Goal: Find specific page/section: Locate a particular part of the current website

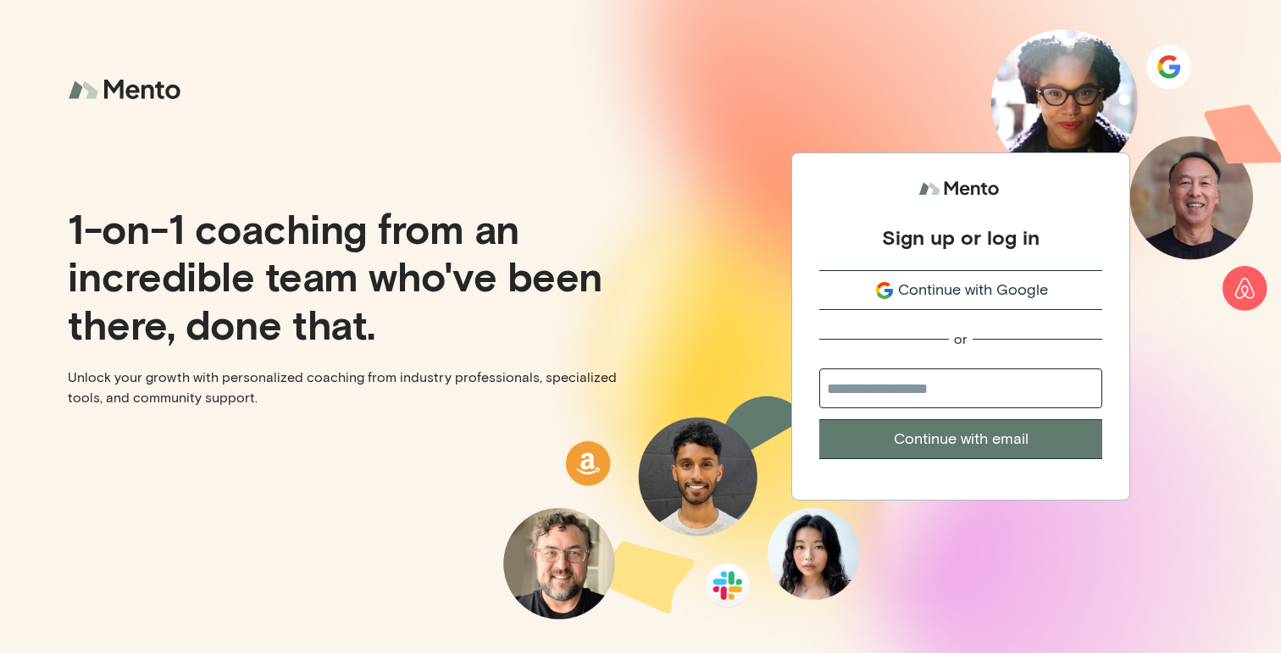
click at [967, 275] on button "Continue with Google" at bounding box center [960, 290] width 283 height 40
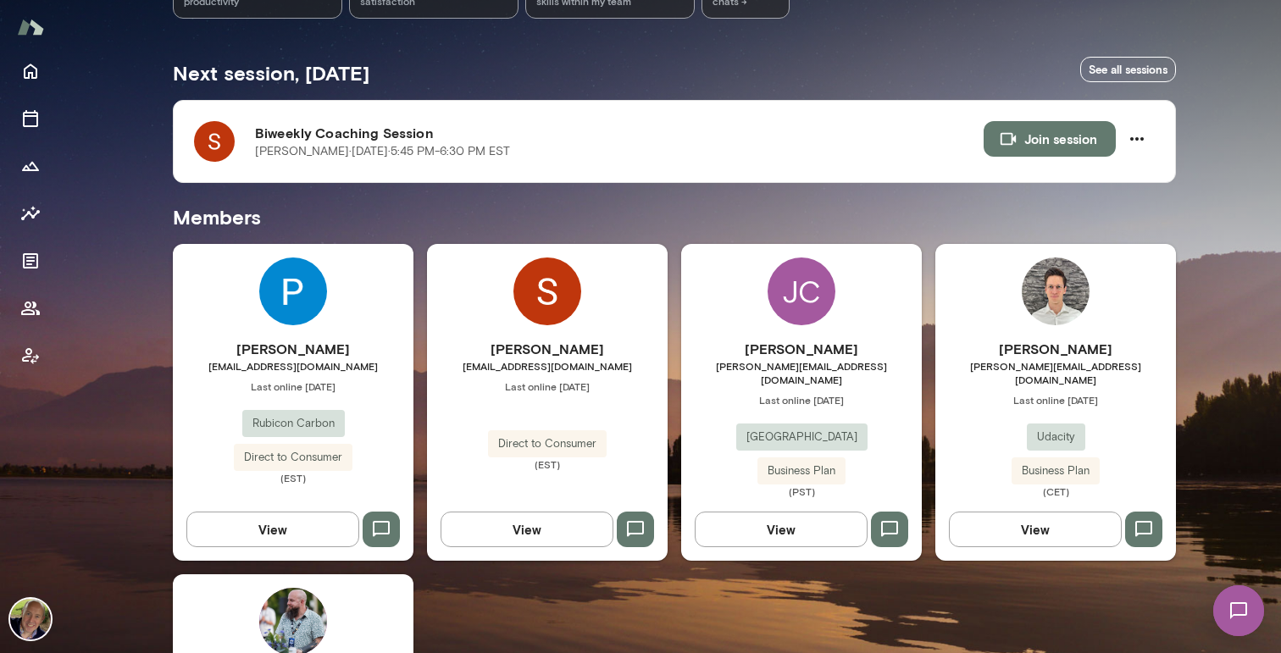
scroll to position [300, 0]
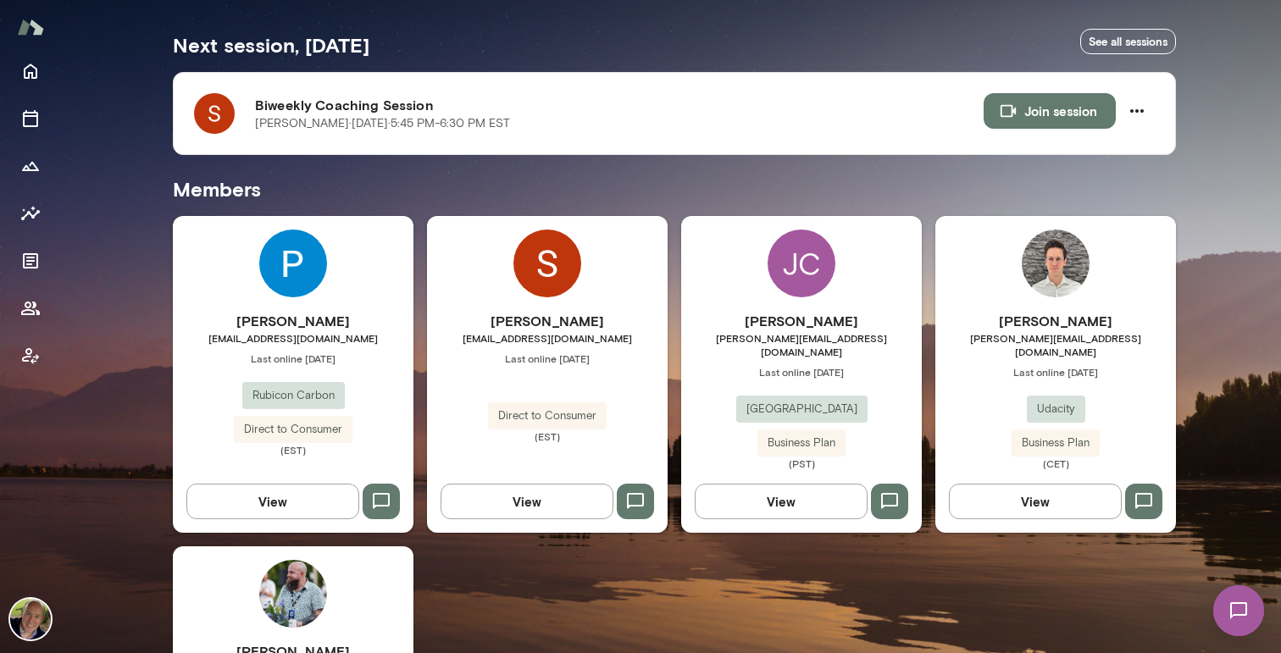
click at [281, 497] on button "View" at bounding box center [272, 502] width 173 height 36
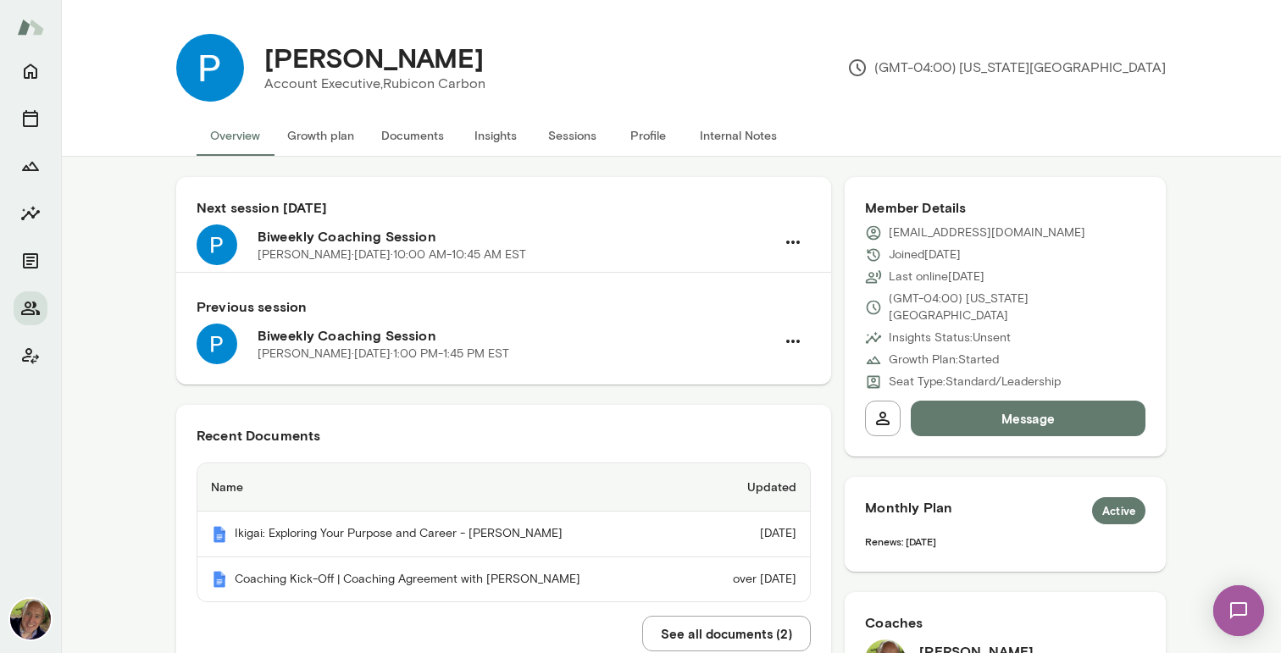
click at [477, 214] on h6 "Next session [DATE]" at bounding box center [504, 207] width 614 height 20
click at [438, 244] on h6 "Biweekly Coaching Session" at bounding box center [517, 236] width 518 height 20
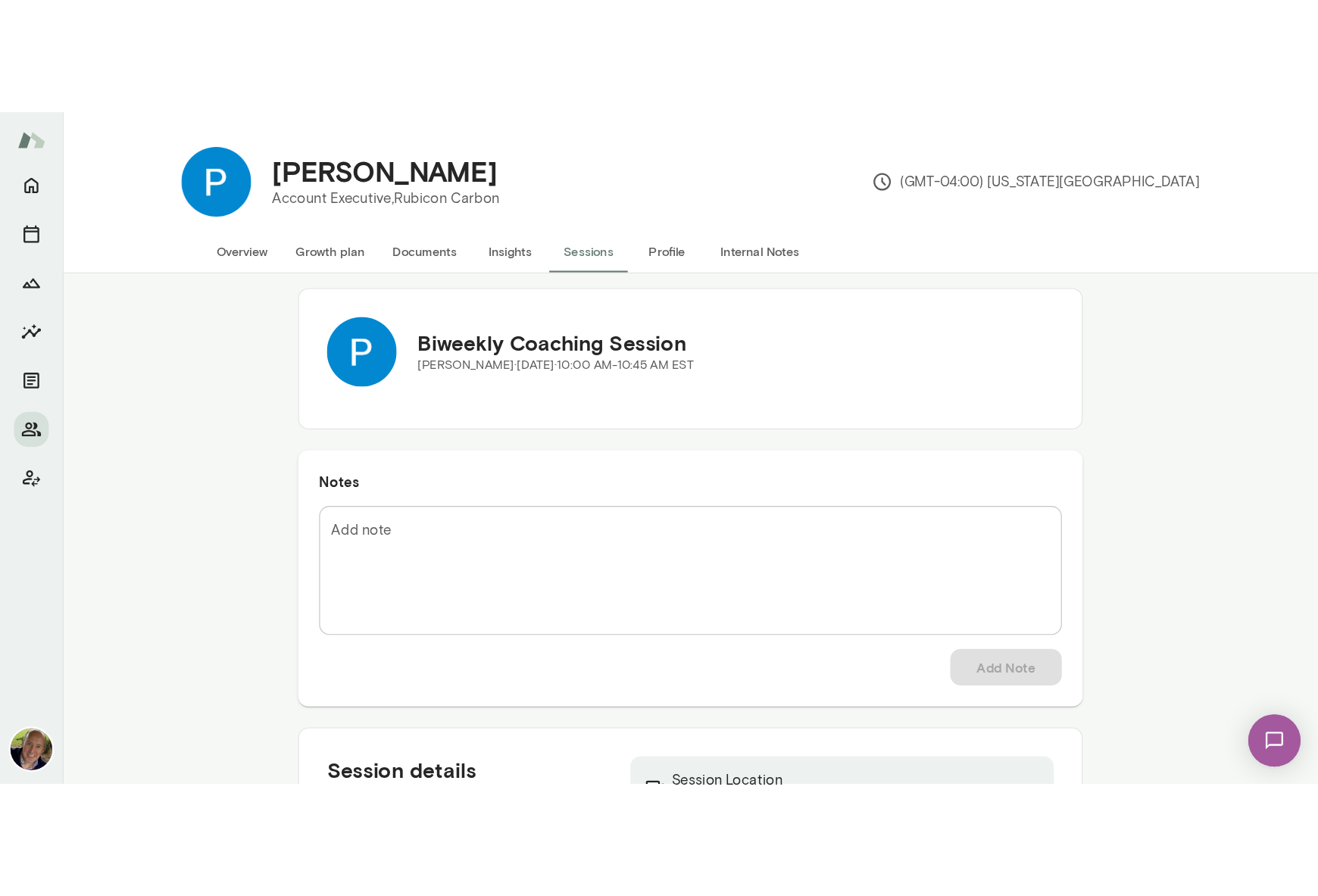
scroll to position [140, 0]
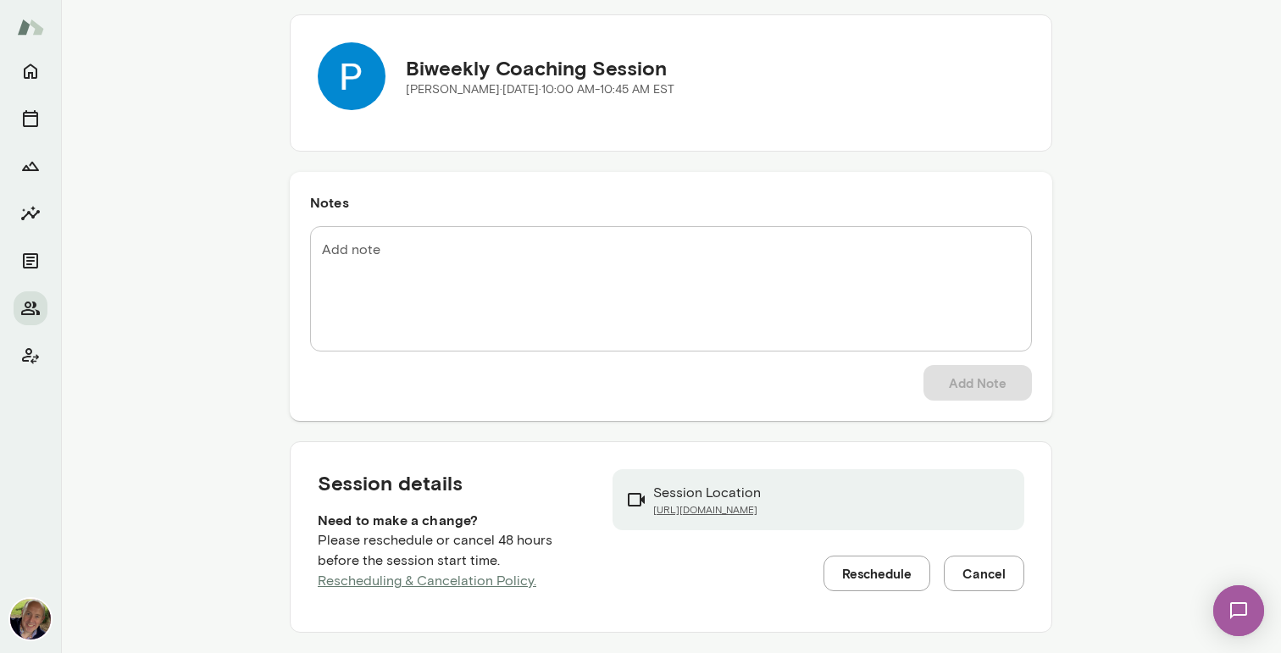
drag, startPoint x: 846, startPoint y: 510, endPoint x: 639, endPoint y: 515, distance: 207.6
click at [639, 515] on div "Session Location [URL][DOMAIN_NAME]" at bounding box center [819, 499] width 413 height 61
copy link "[URL][DOMAIN_NAME]"
click at [715, 511] on link "[URL][DOMAIN_NAME]" at bounding box center [707, 510] width 108 height 14
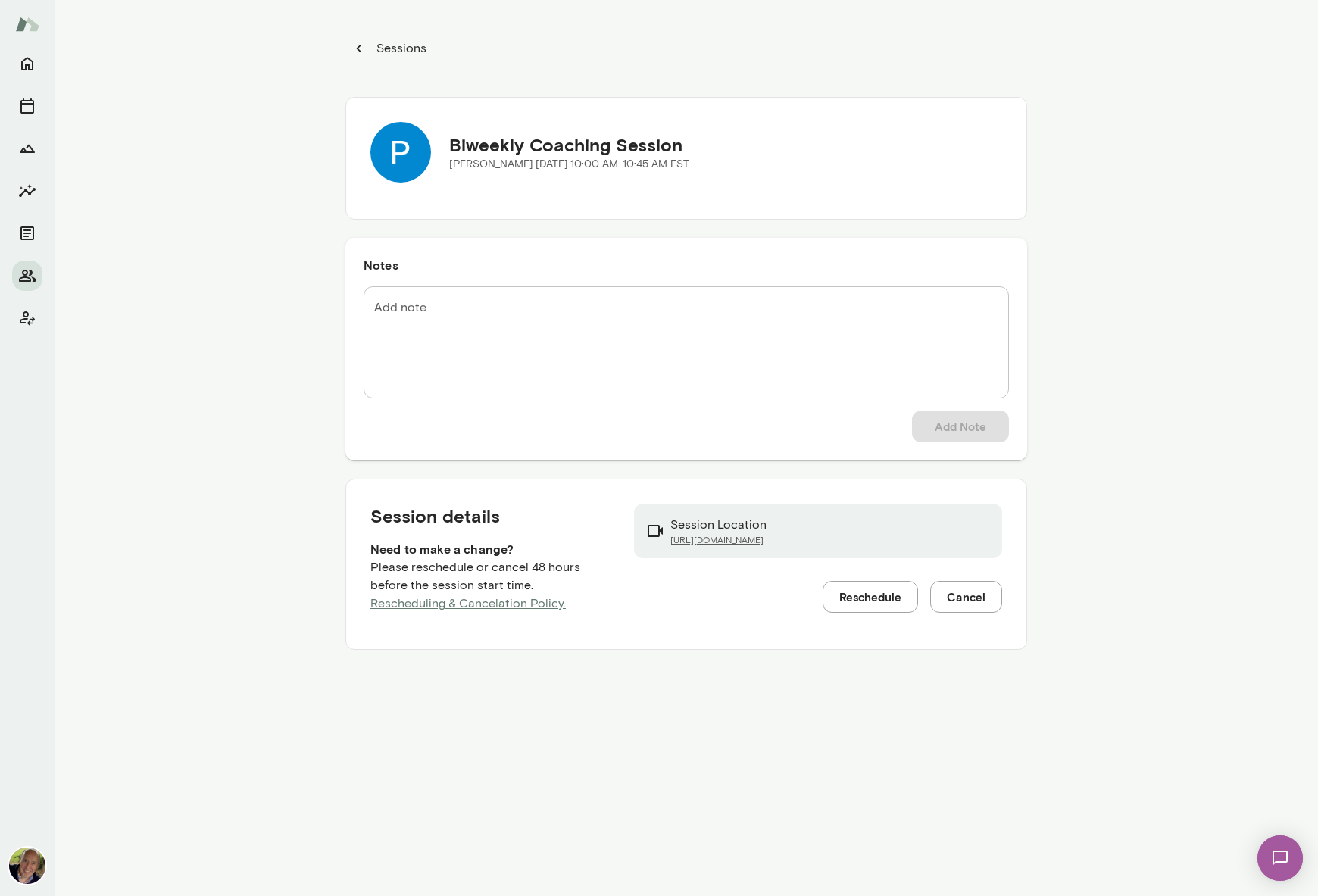
scroll to position [0, 0]
click at [356, 48] on icon "button" at bounding box center [359, 48] width 17 height 17
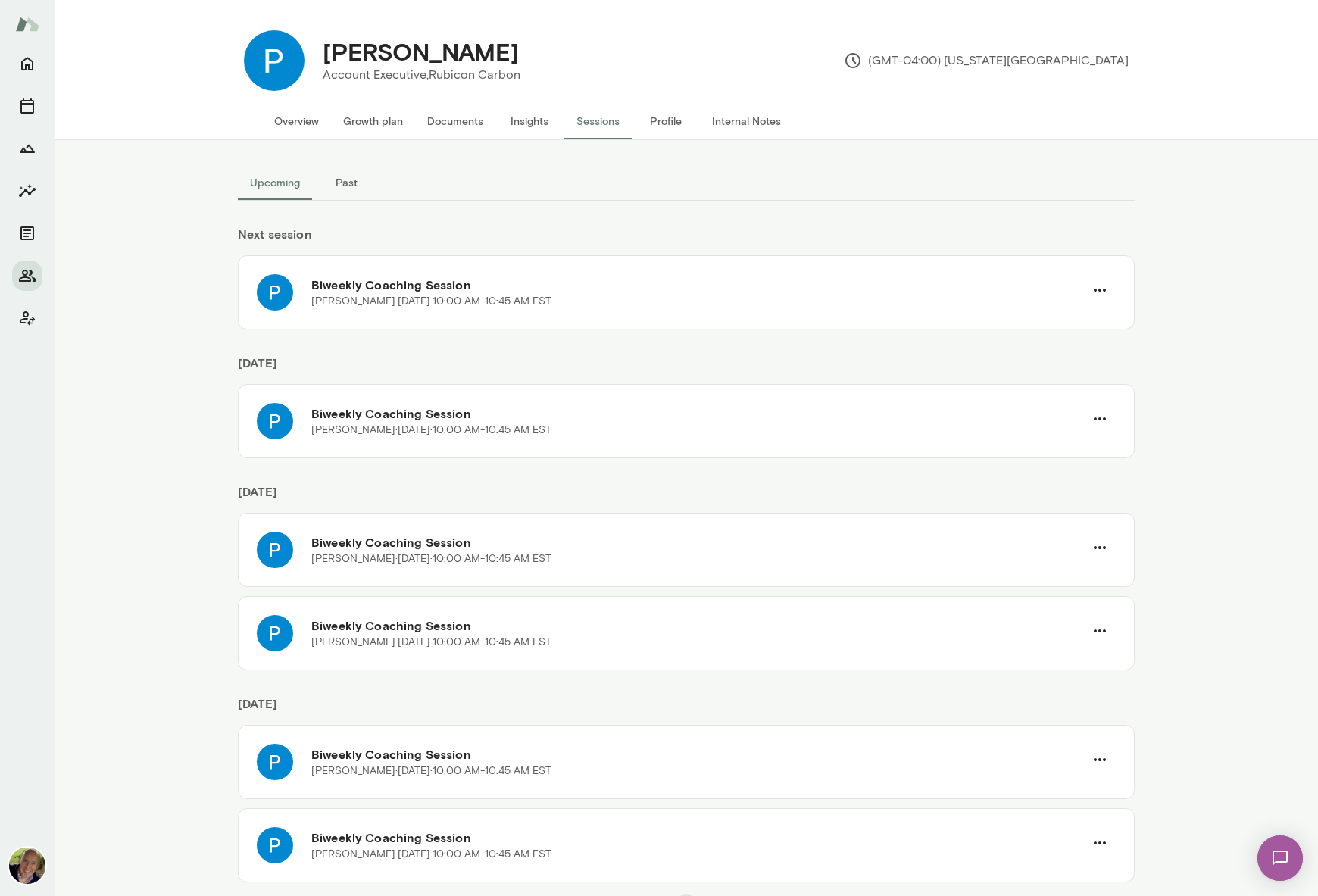
click at [311, 111] on button "Overview" at bounding box center [296, 121] width 69 height 37
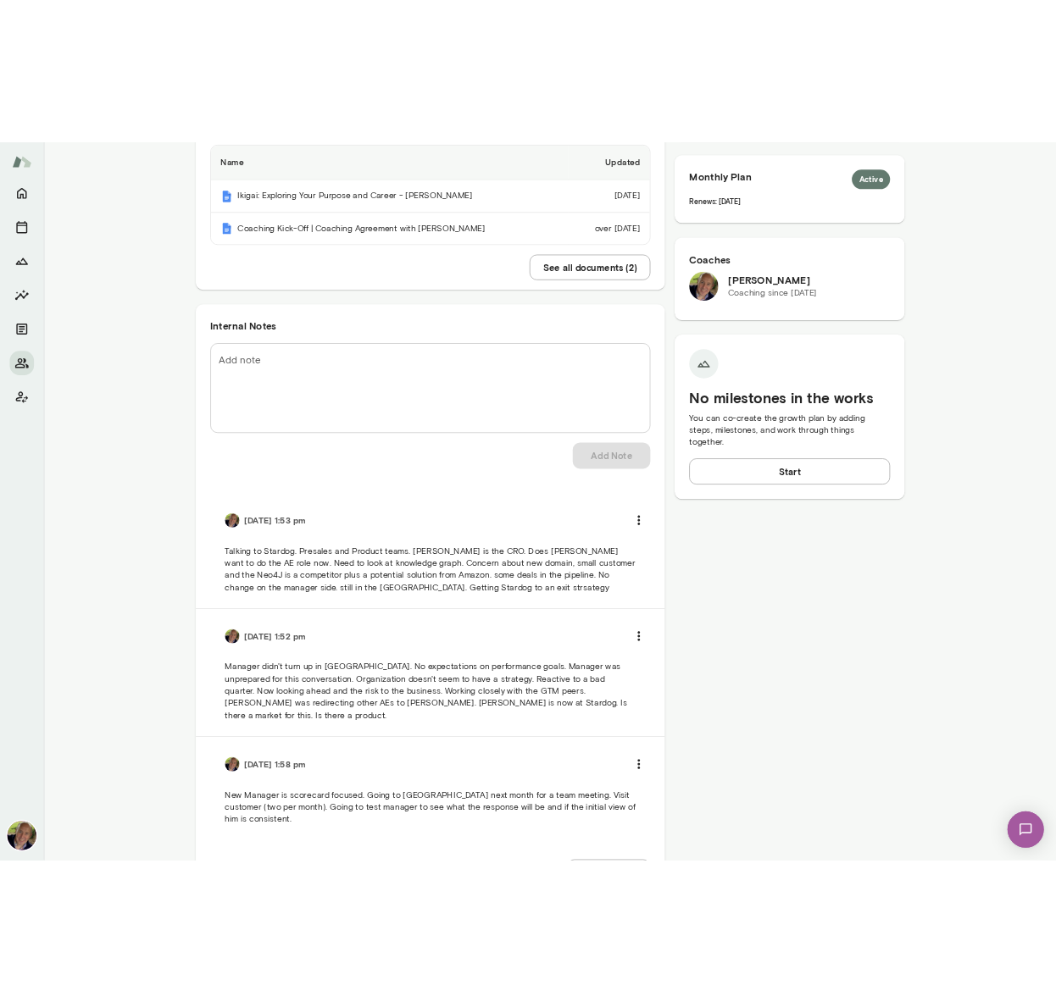
scroll to position [538, 0]
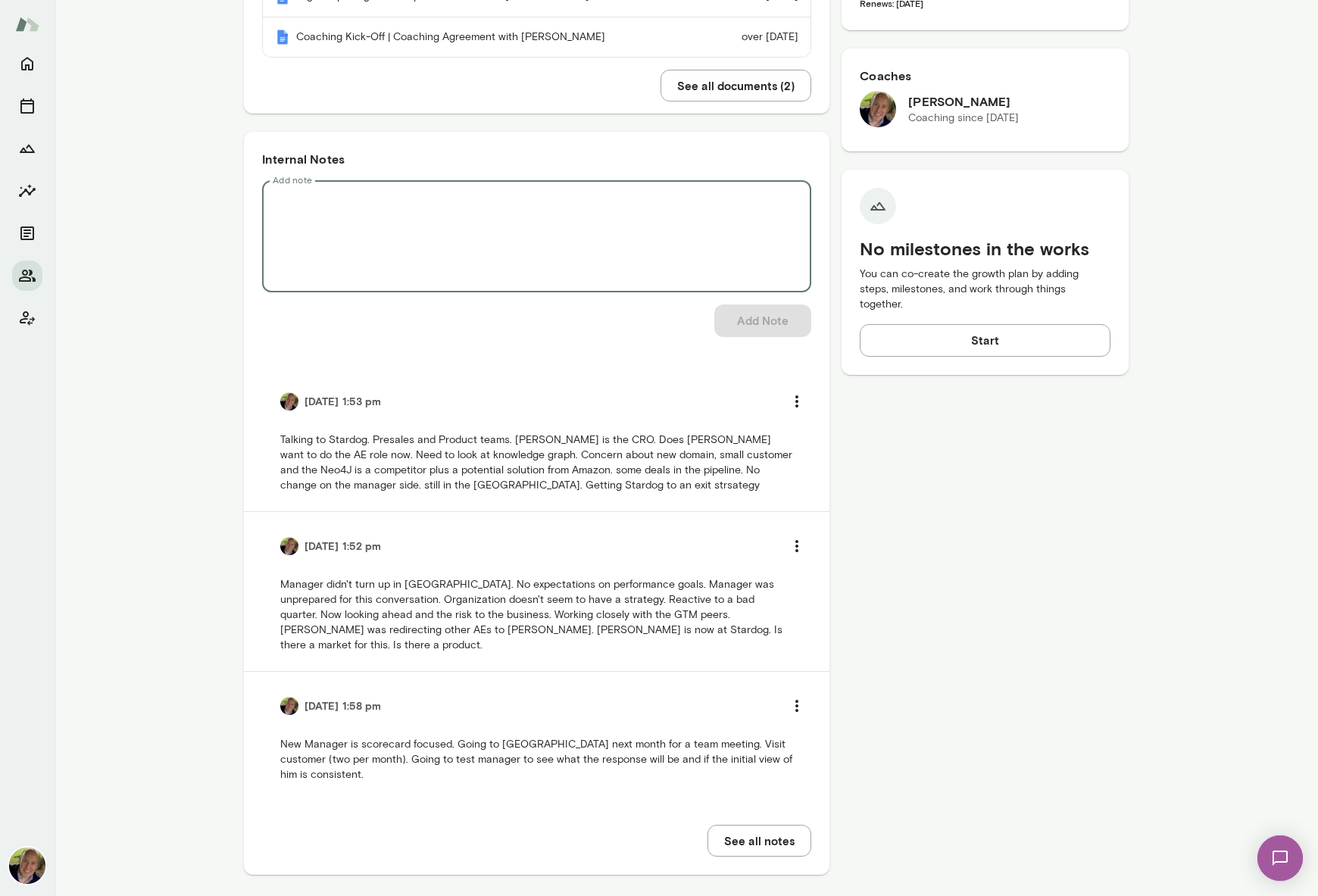
click at [414, 244] on textarea "Add note" at bounding box center [536, 236] width 528 height 87
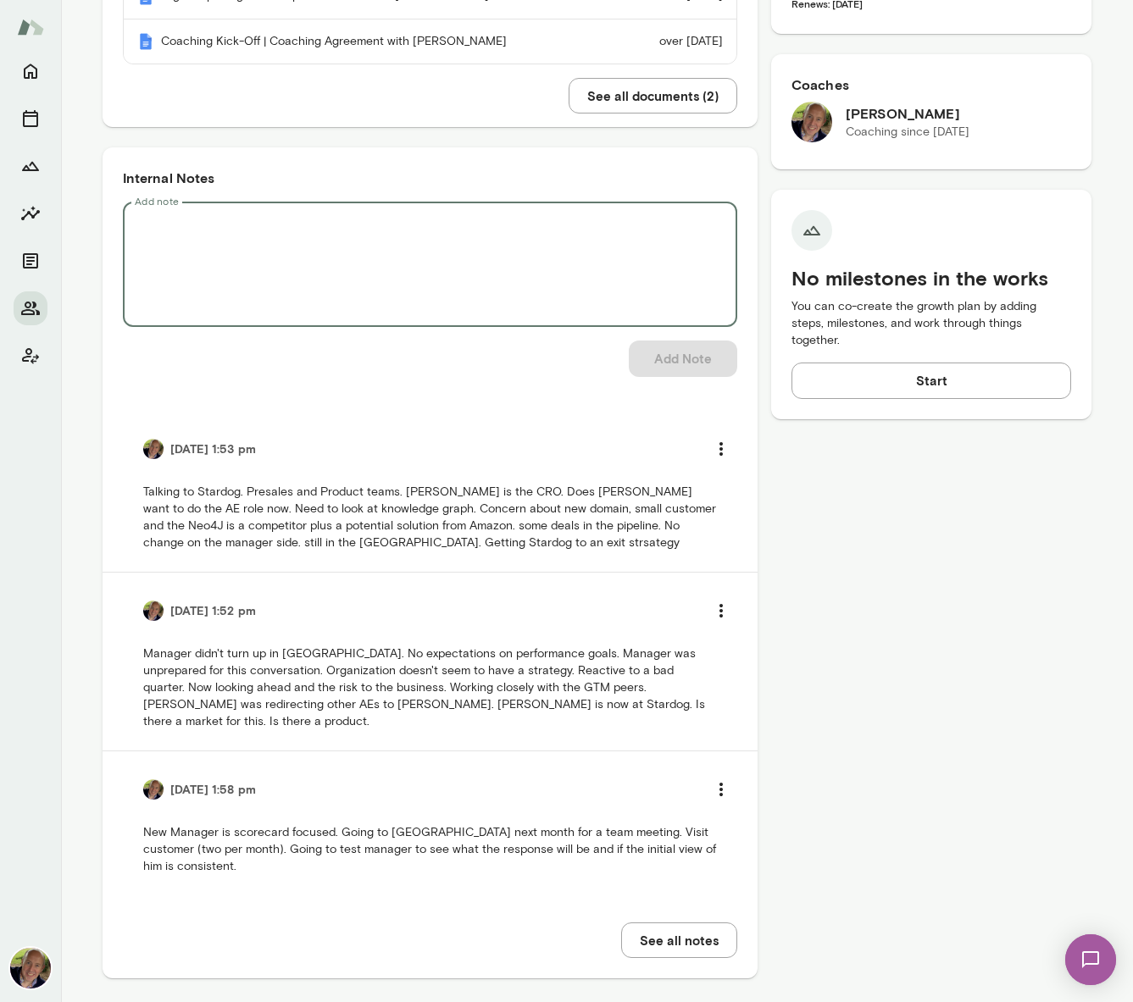
click at [174, 236] on textarea "Add note" at bounding box center [430, 264] width 591 height 97
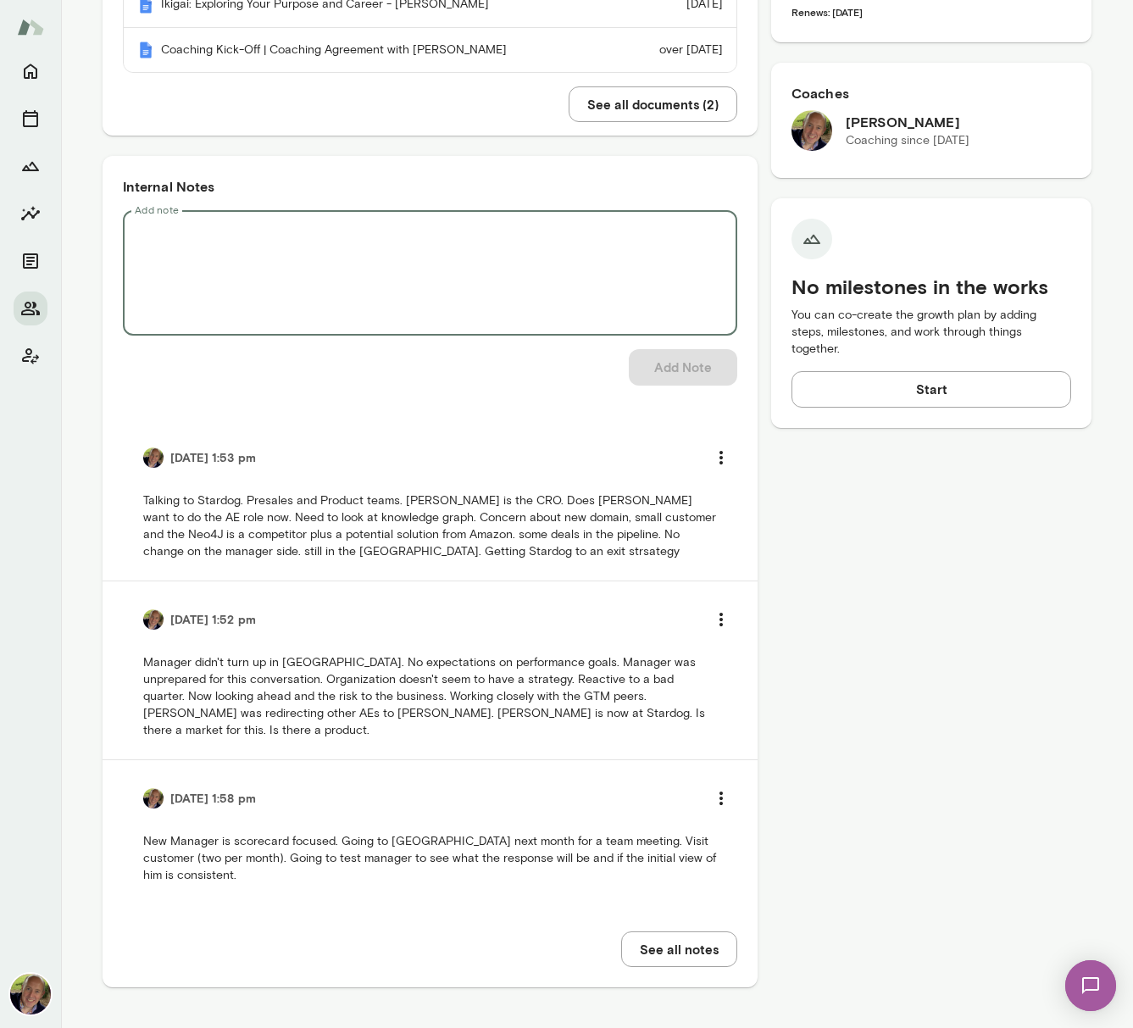
scroll to position [513, 0]
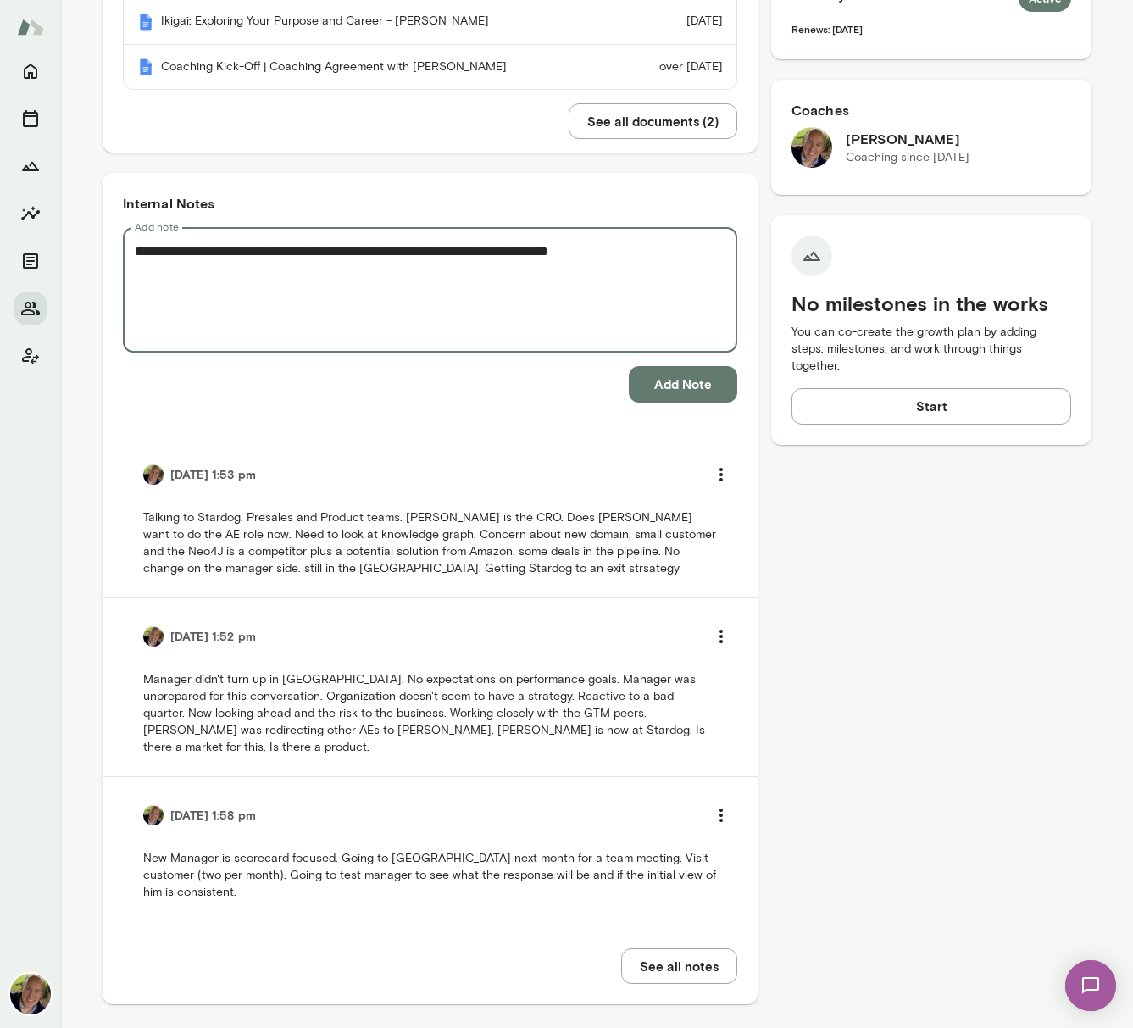
type textarea "**********"
